Goal: Task Accomplishment & Management: Complete application form

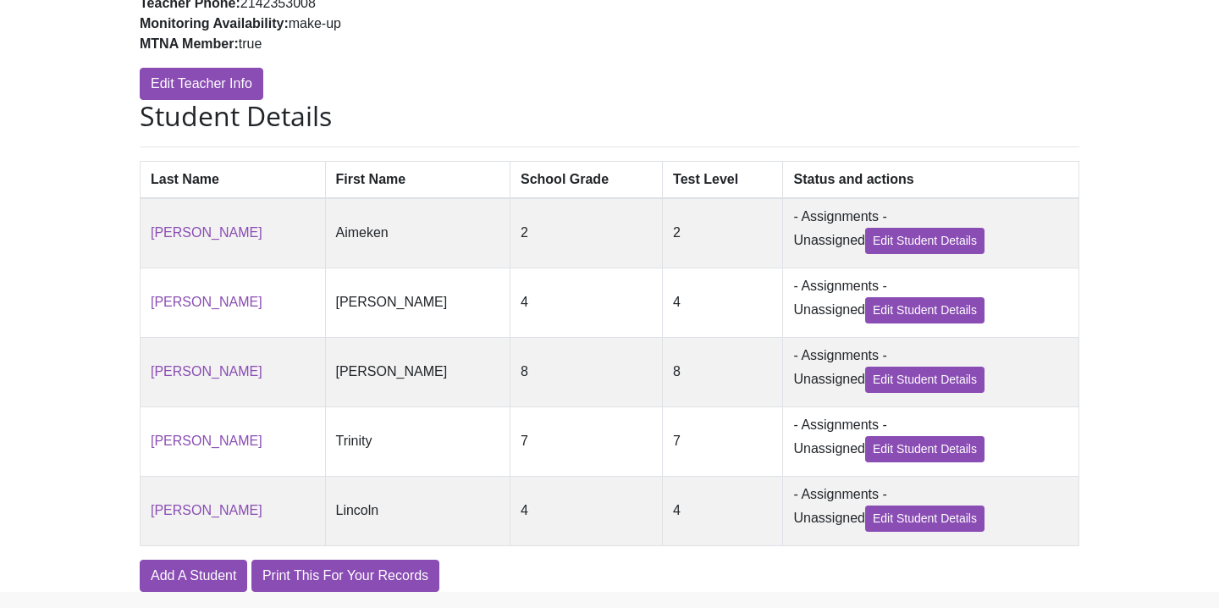
scroll to position [372, 0]
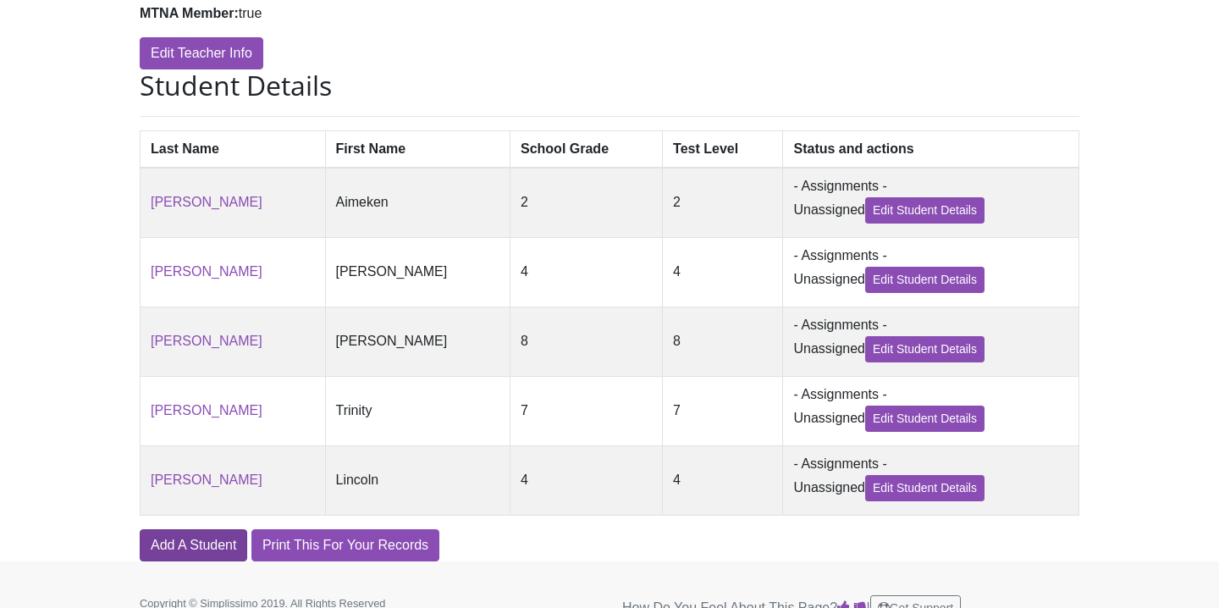
click at [197, 549] on link "Add A Student" at bounding box center [194, 545] width 108 height 32
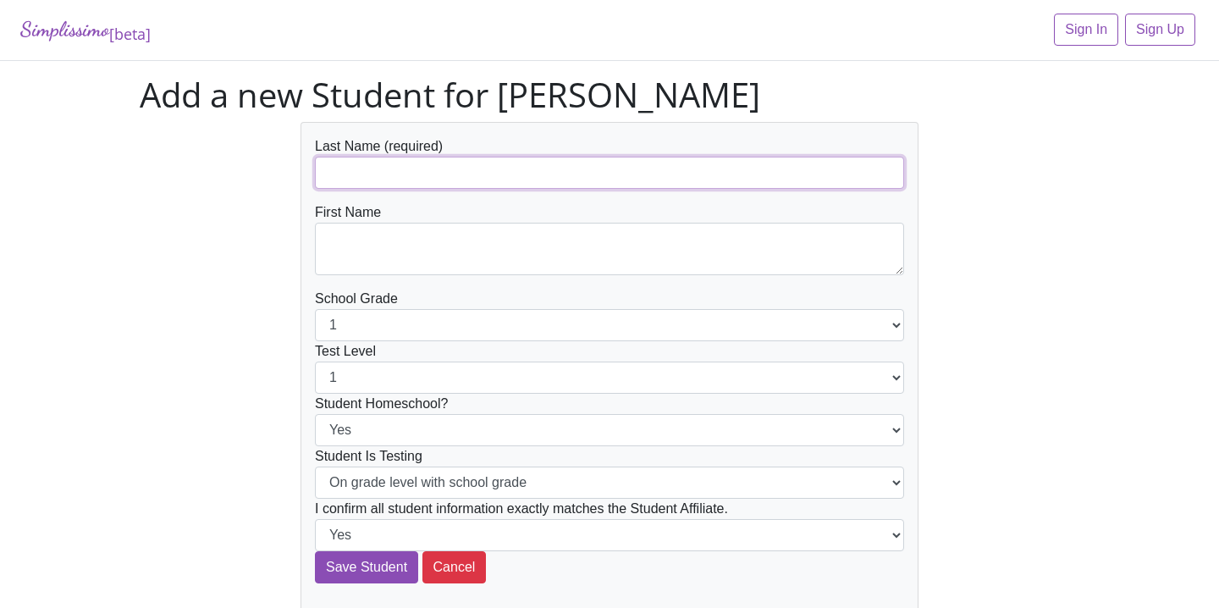
click at [460, 169] on input "text" at bounding box center [609, 173] width 589 height 32
type input "[PERSON_NAME]"
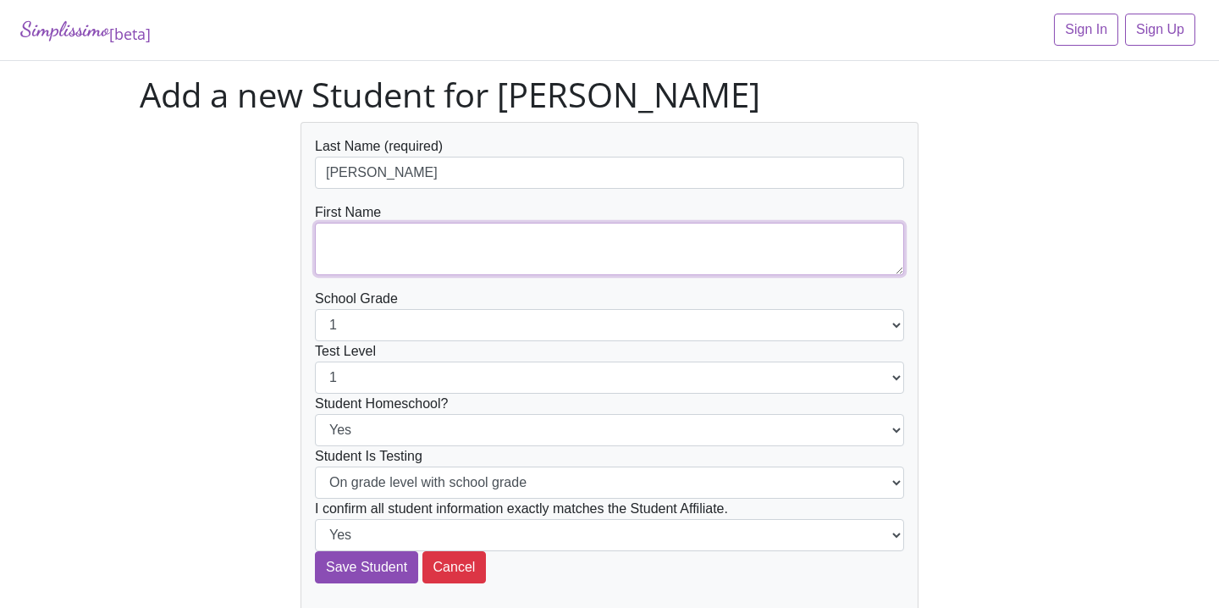
click at [473, 248] on textarea at bounding box center [609, 249] width 589 height 53
type textarea "[GEOGRAPHIC_DATA]"
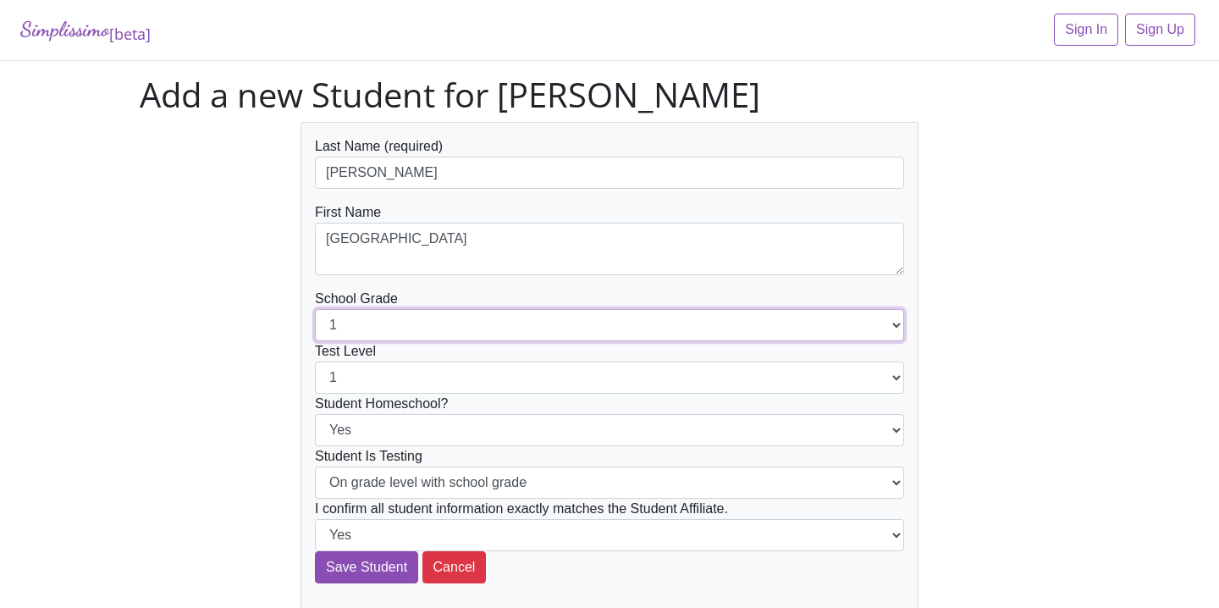
select select "3"
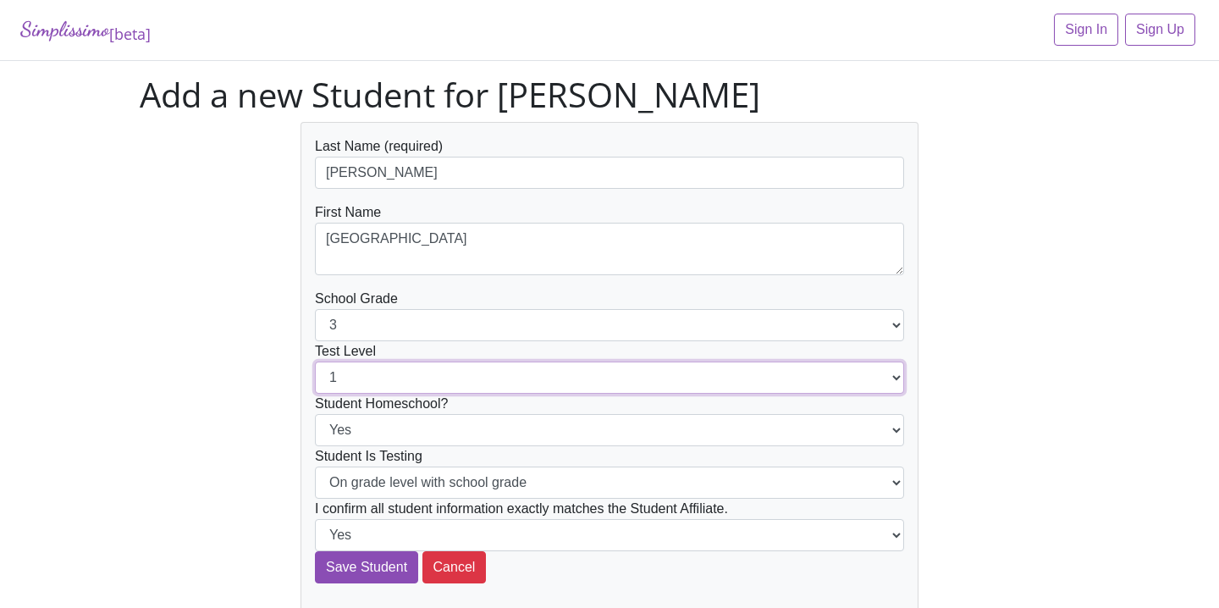
select select "3"
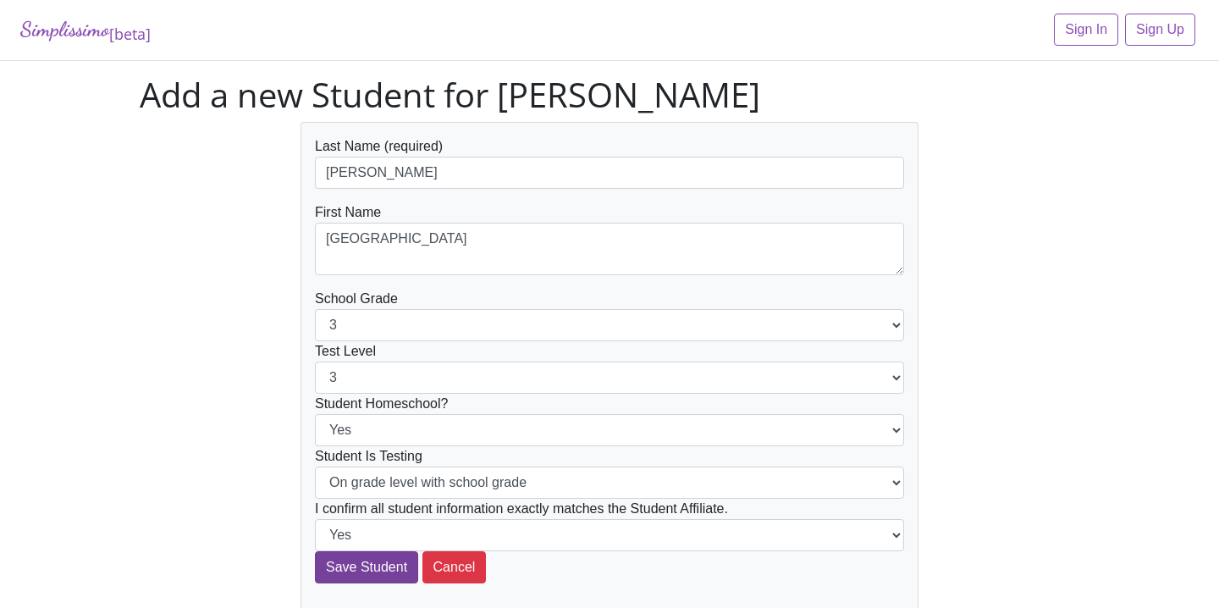
click at [379, 570] on input "Save Student" at bounding box center [366, 567] width 103 height 32
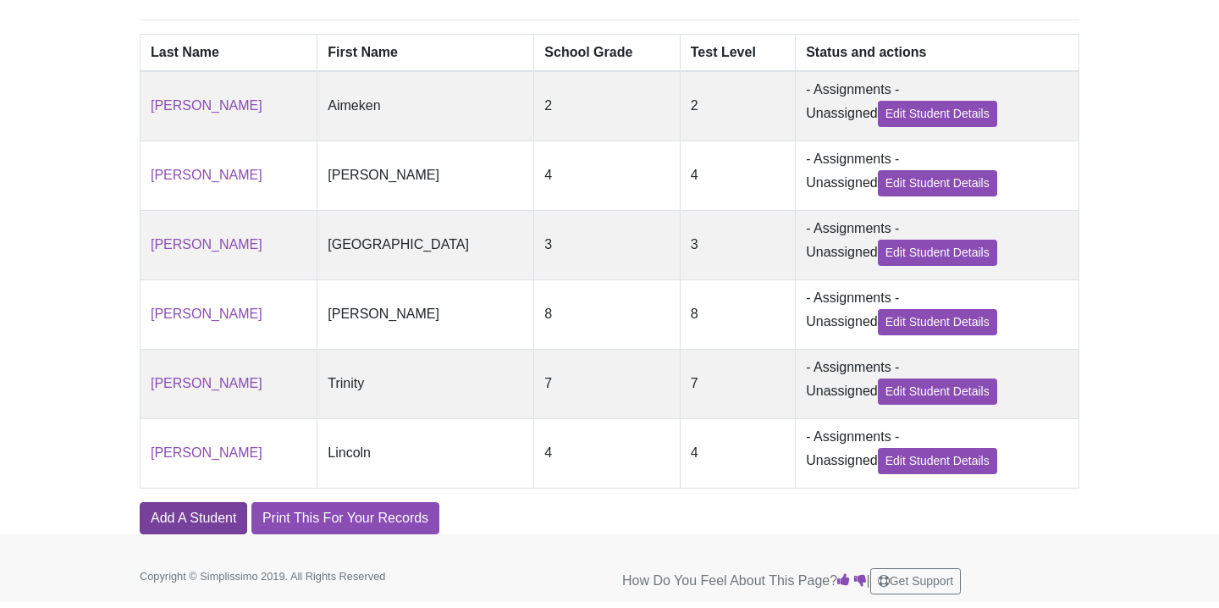
scroll to position [467, 0]
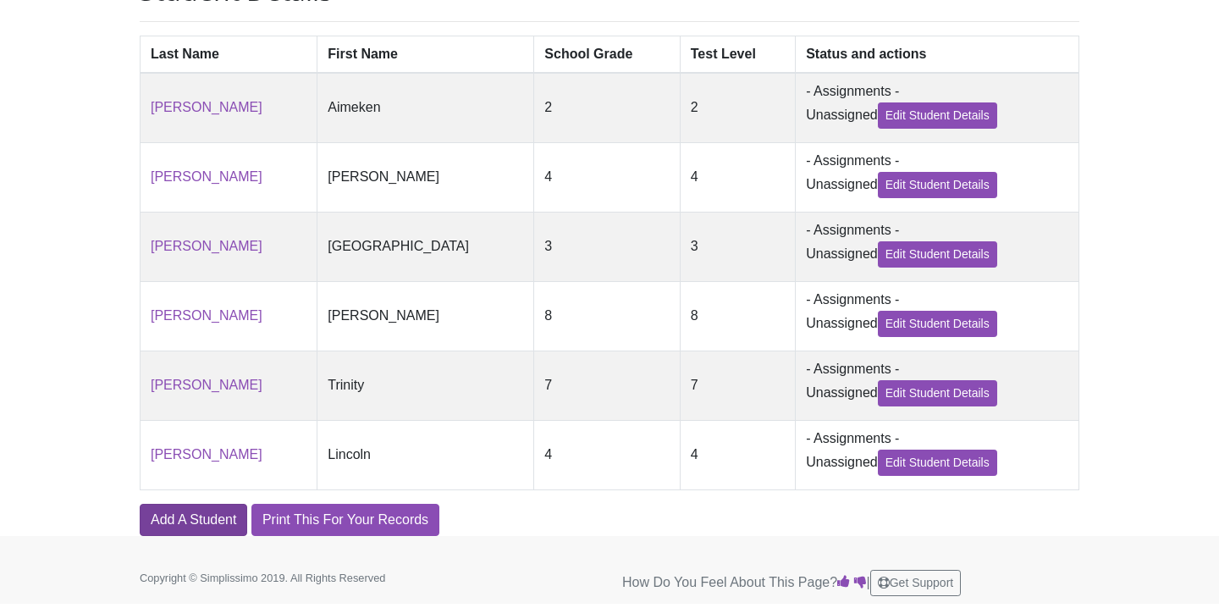
click at [219, 522] on link "Add A Student" at bounding box center [194, 520] width 108 height 32
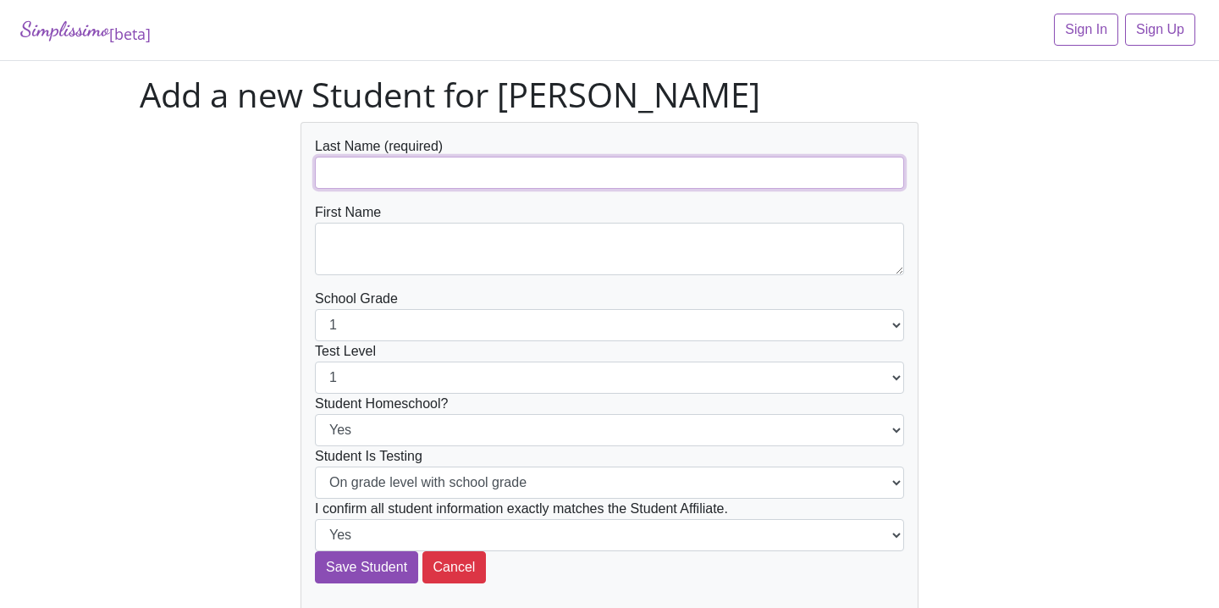
click at [539, 184] on input "text" at bounding box center [609, 173] width 589 height 32
type input "[PERSON_NAME]"
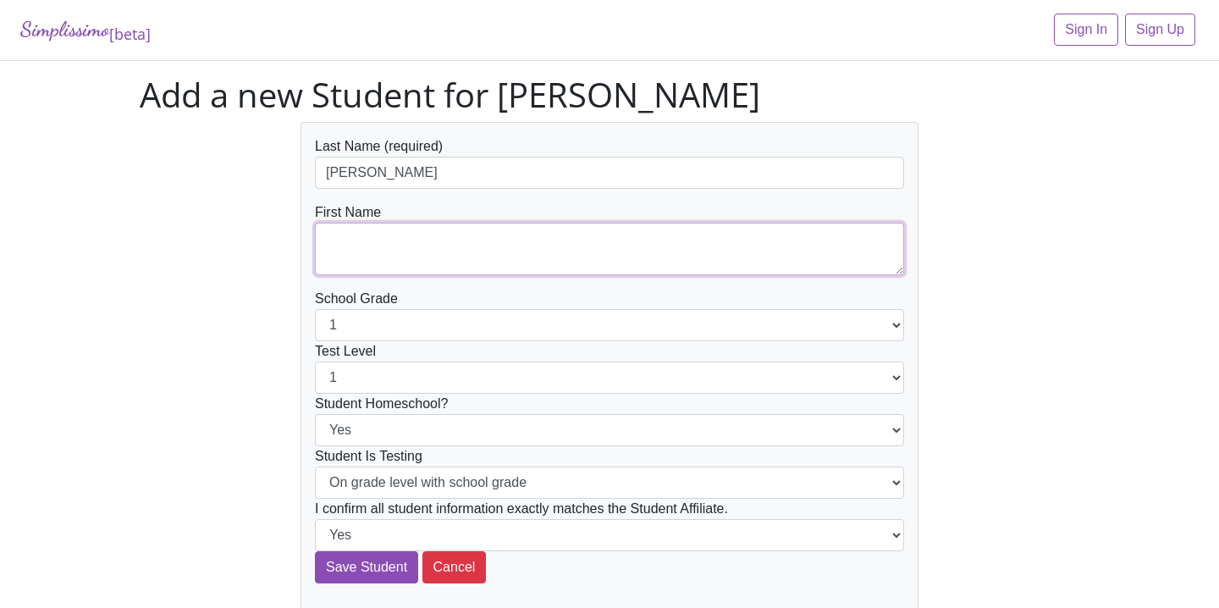
click at [495, 237] on textarea at bounding box center [609, 249] width 589 height 53
type textarea "Hope"
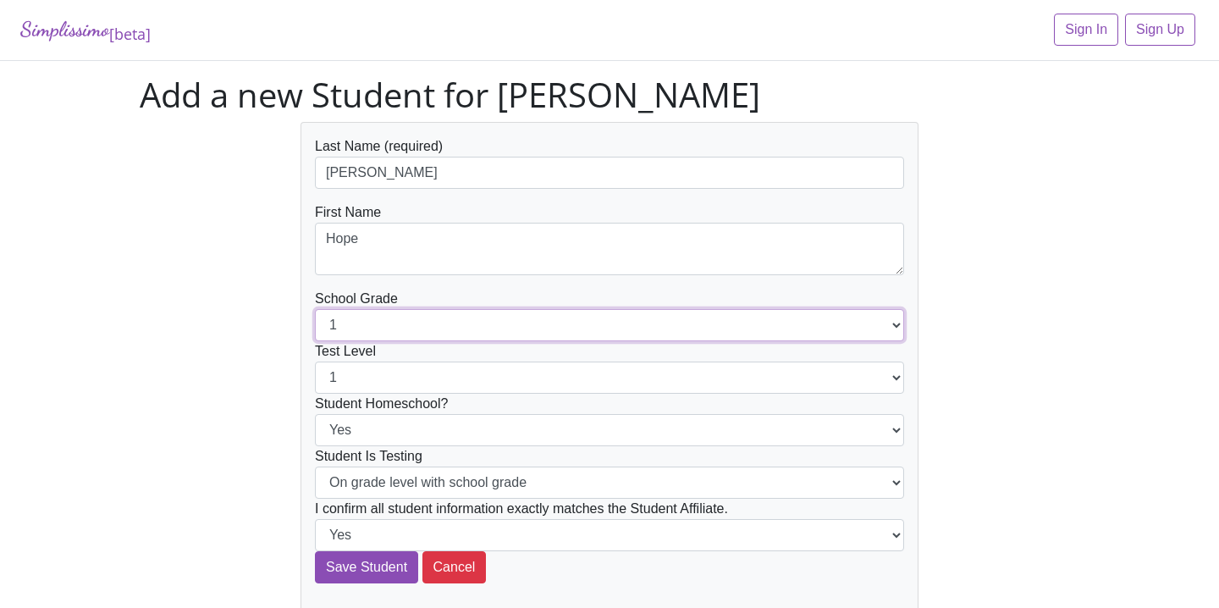
select select "2"
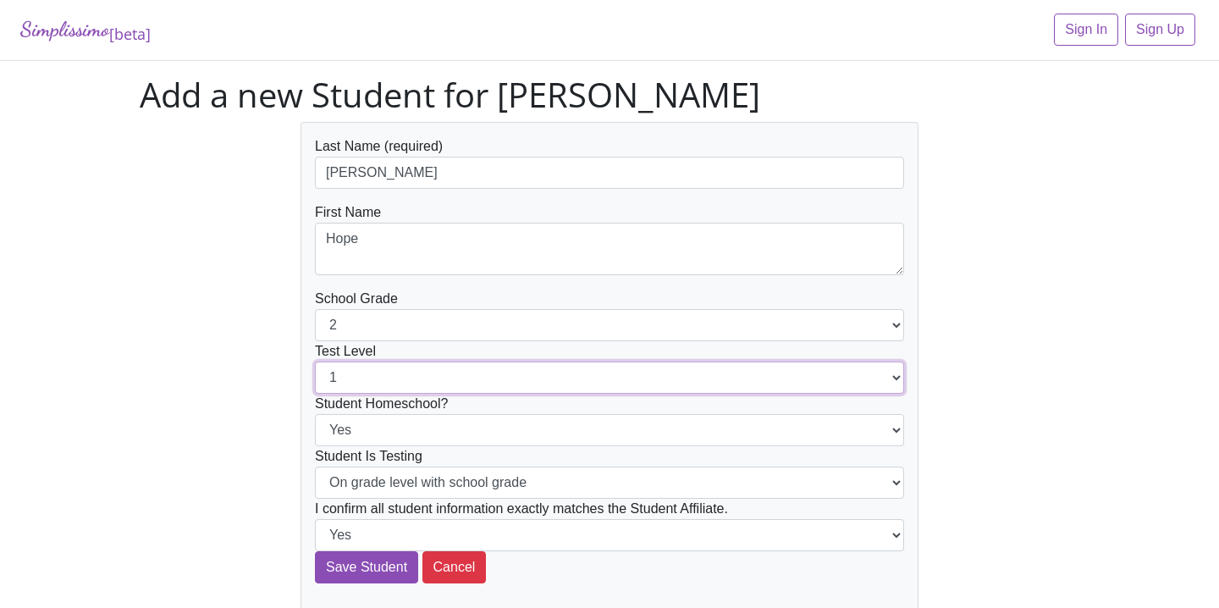
select select "2"
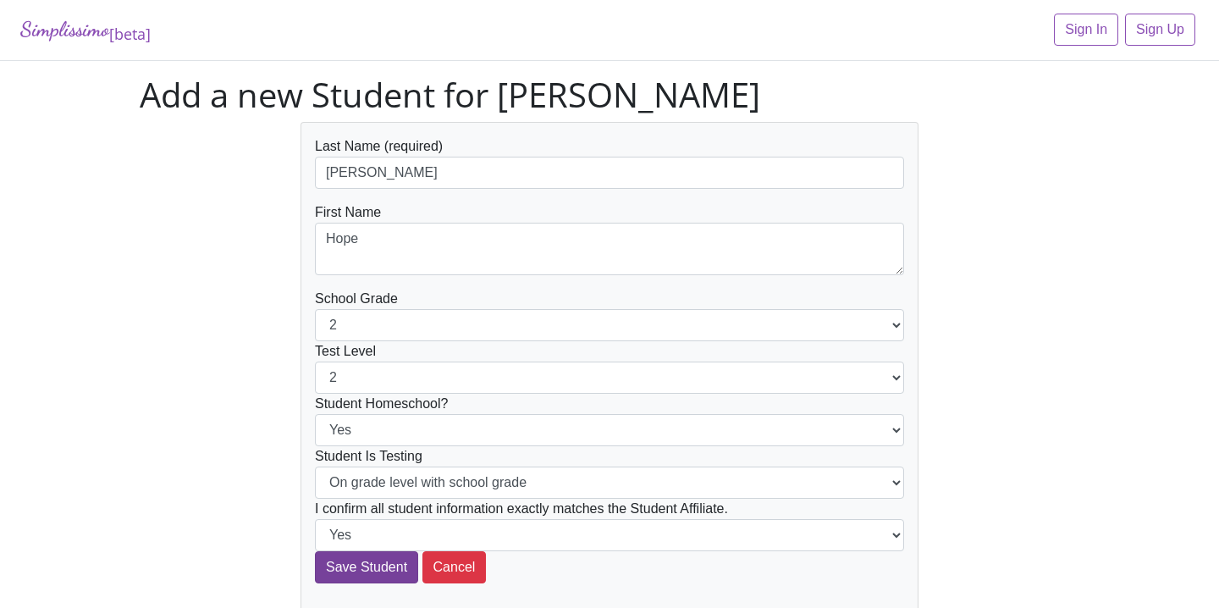
click at [376, 569] on input "Save Student" at bounding box center [366, 567] width 103 height 32
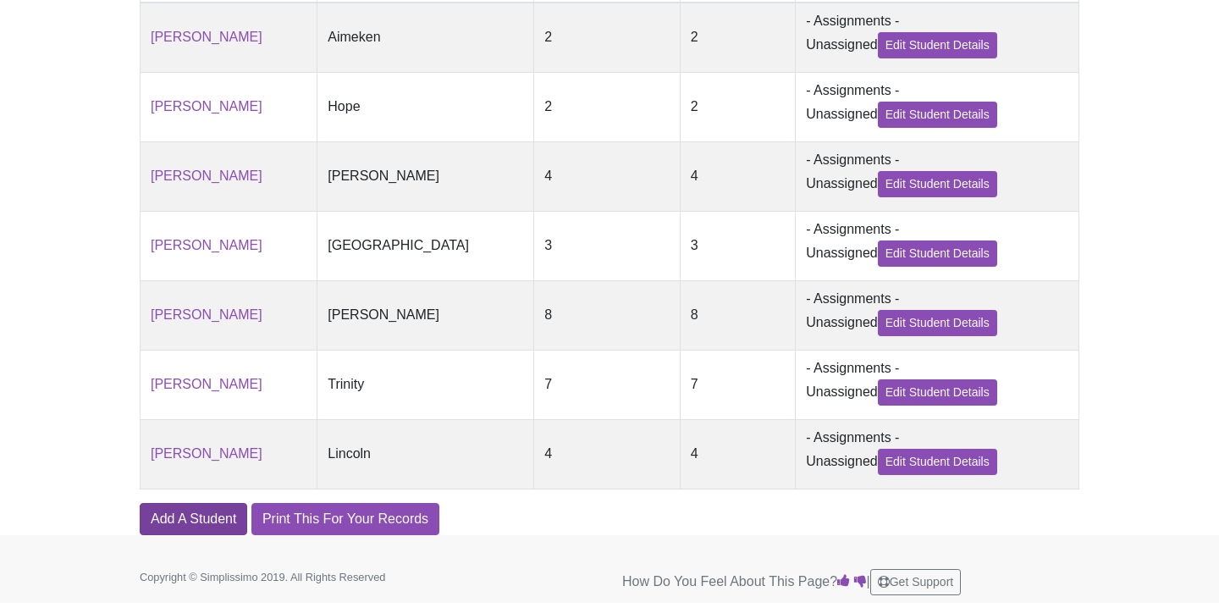
scroll to position [536, 0]
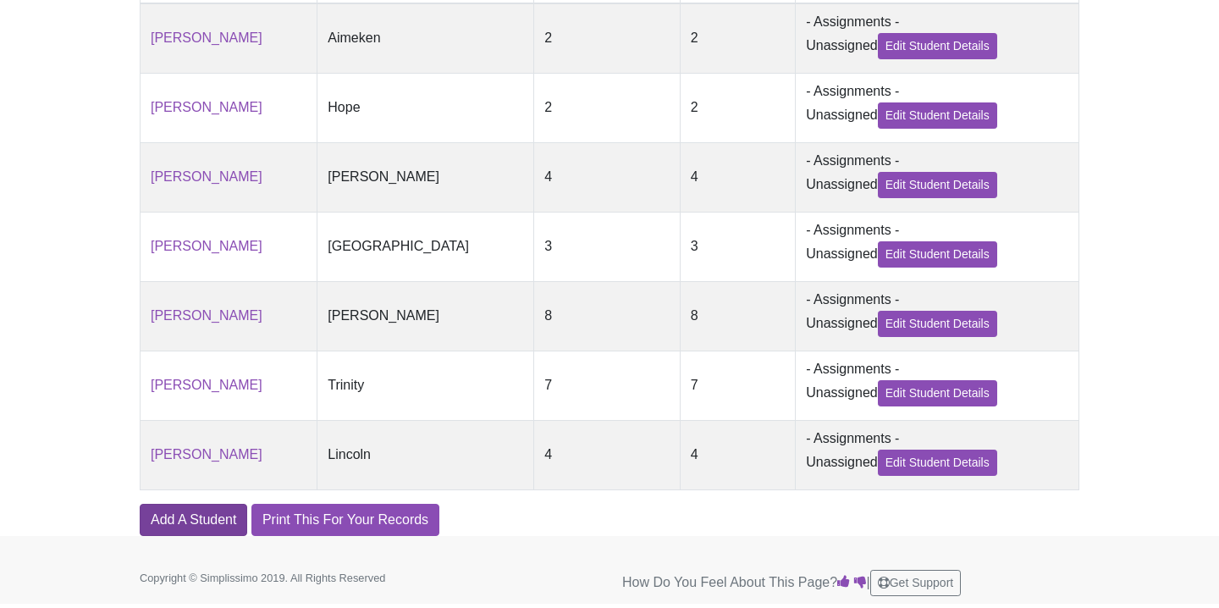
click at [209, 522] on link "Add A Student" at bounding box center [194, 520] width 108 height 32
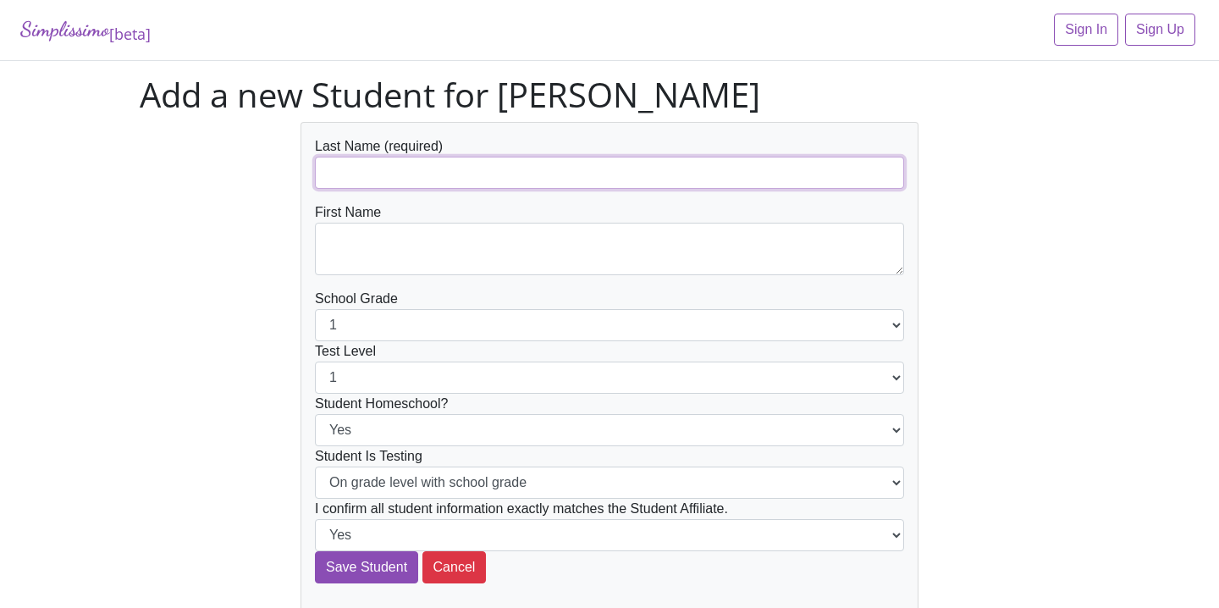
click at [438, 170] on input "text" at bounding box center [609, 173] width 589 height 32
paste input "Beau Biedenharn"
drag, startPoint x: 360, startPoint y: 174, endPoint x: 288, endPoint y: 170, distance: 72.1
click at [288, 170] on div "Last Name (required) Beau Biedenharn First Name School Grade 1 2 3 4 5 6 7 8 9 …" at bounding box center [610, 366] width 644 height 489
type input "Biedenharn"
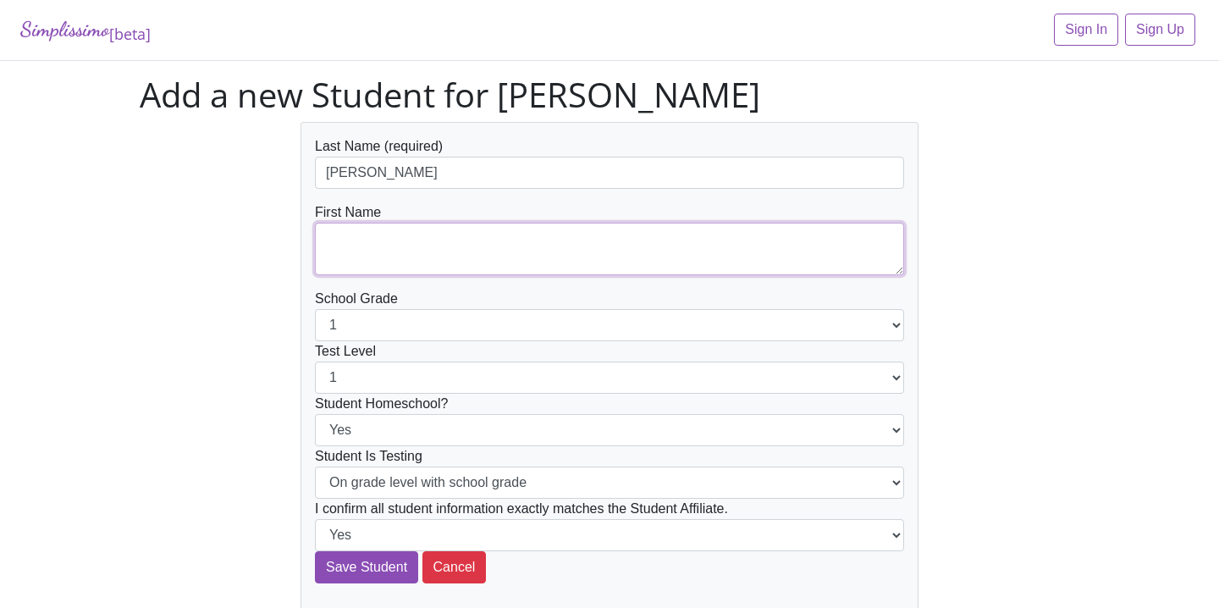
click at [353, 248] on textarea at bounding box center [609, 249] width 589 height 53
paste textarea "Beau"
type textarea "Beau"
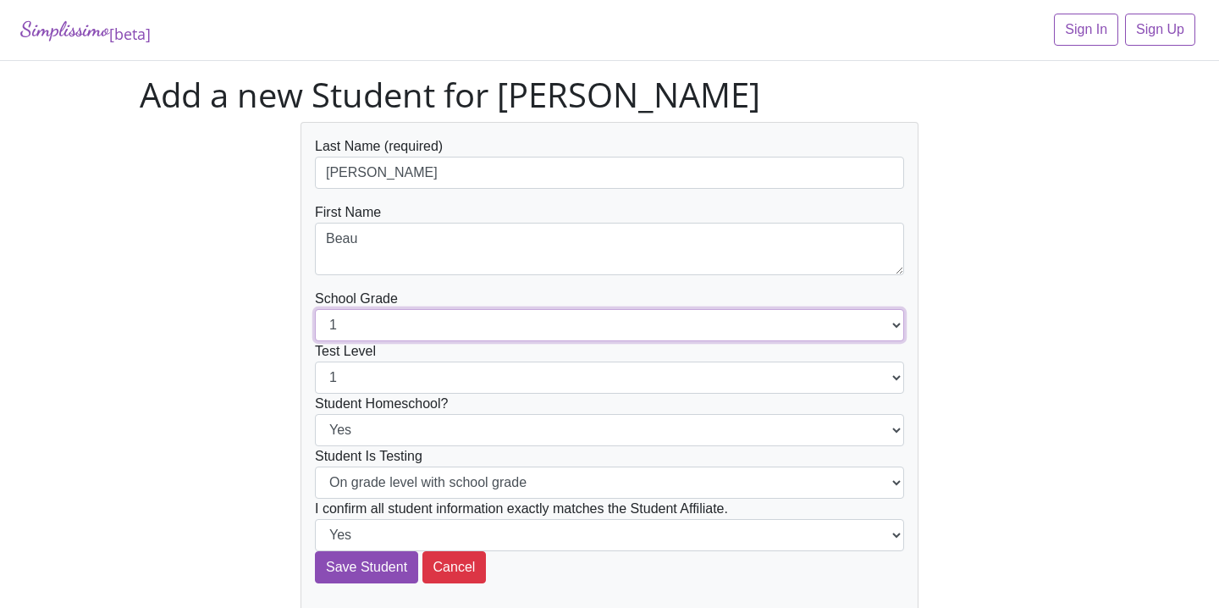
select select "11"
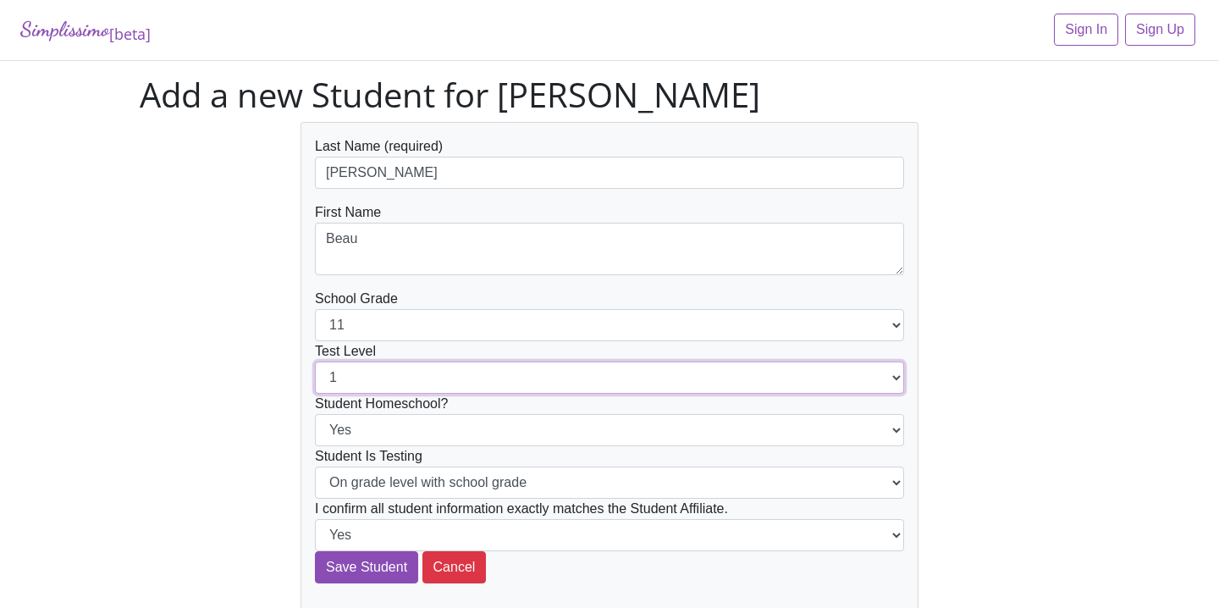
select select "9"
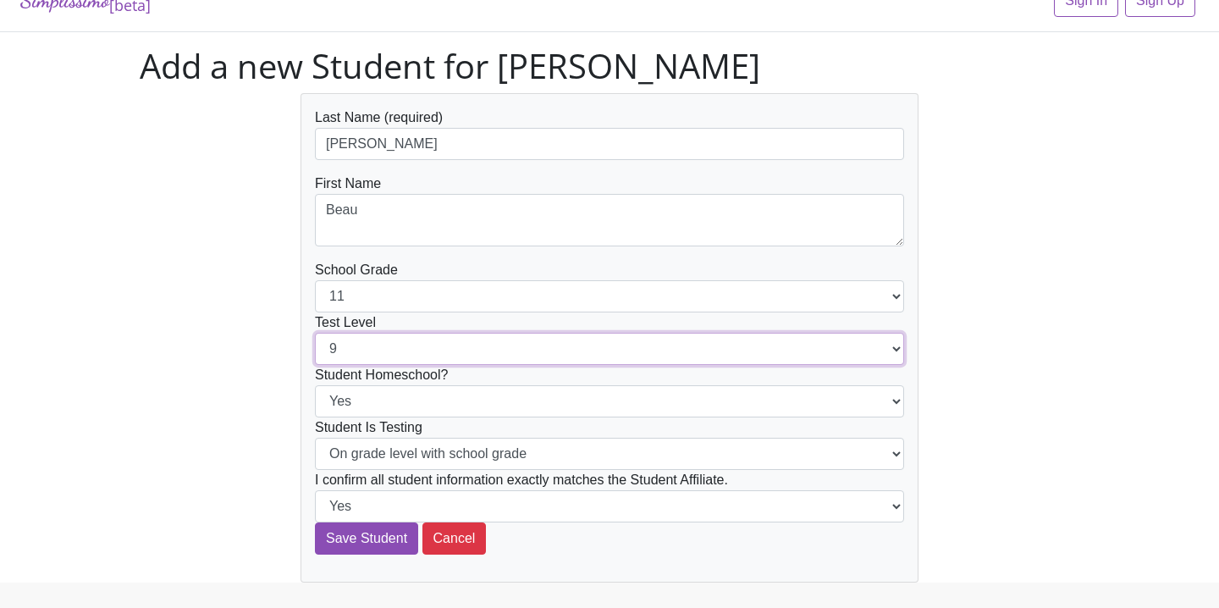
scroll to position [32, 0]
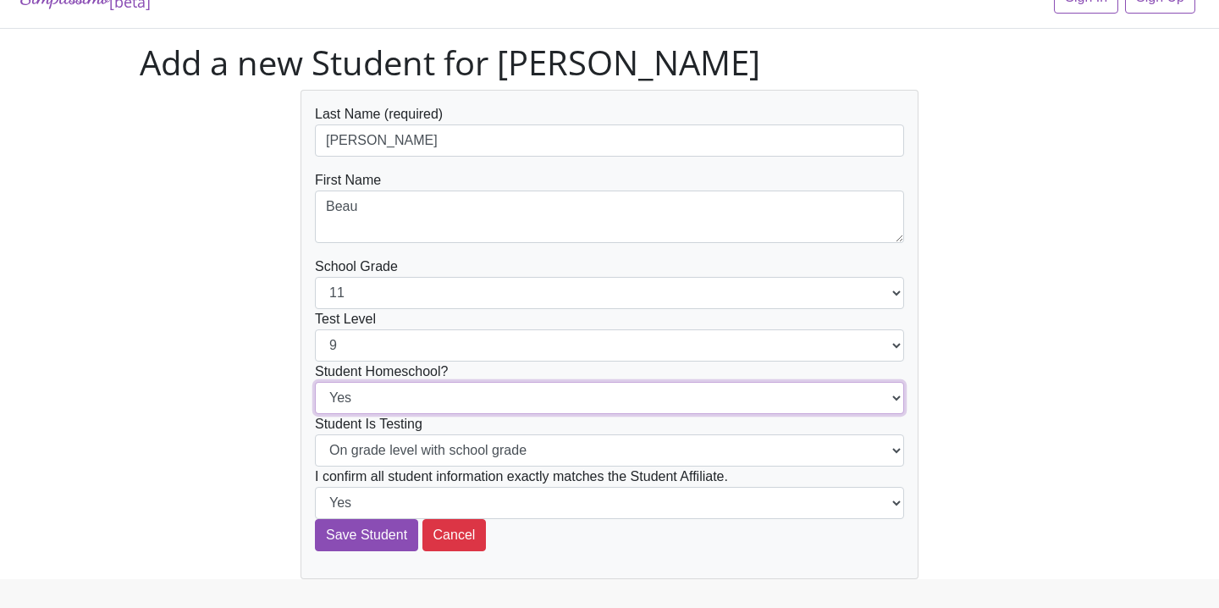
select select "No"
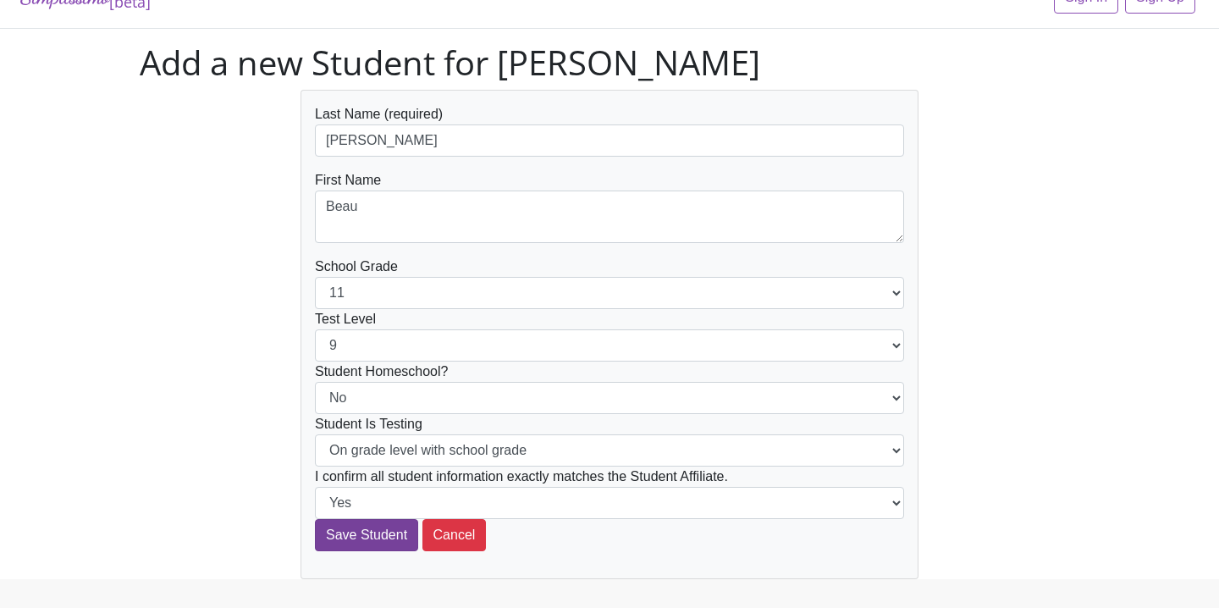
click at [382, 529] on input "Save Student" at bounding box center [366, 535] width 103 height 32
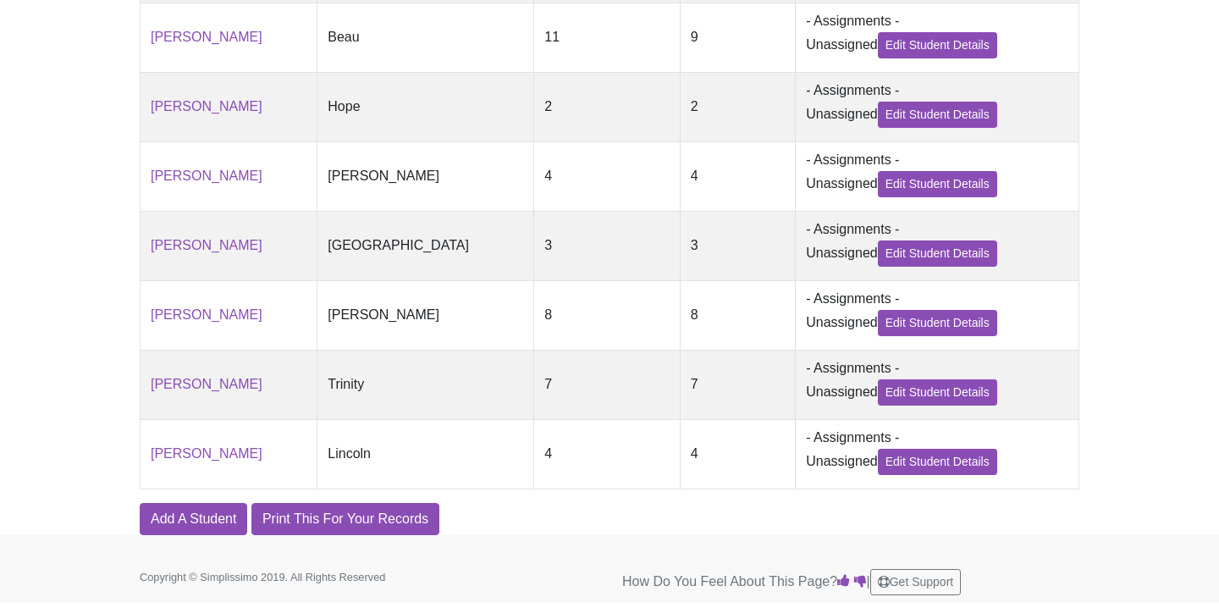
scroll to position [605, 0]
